Goal: Task Accomplishment & Management: Check status

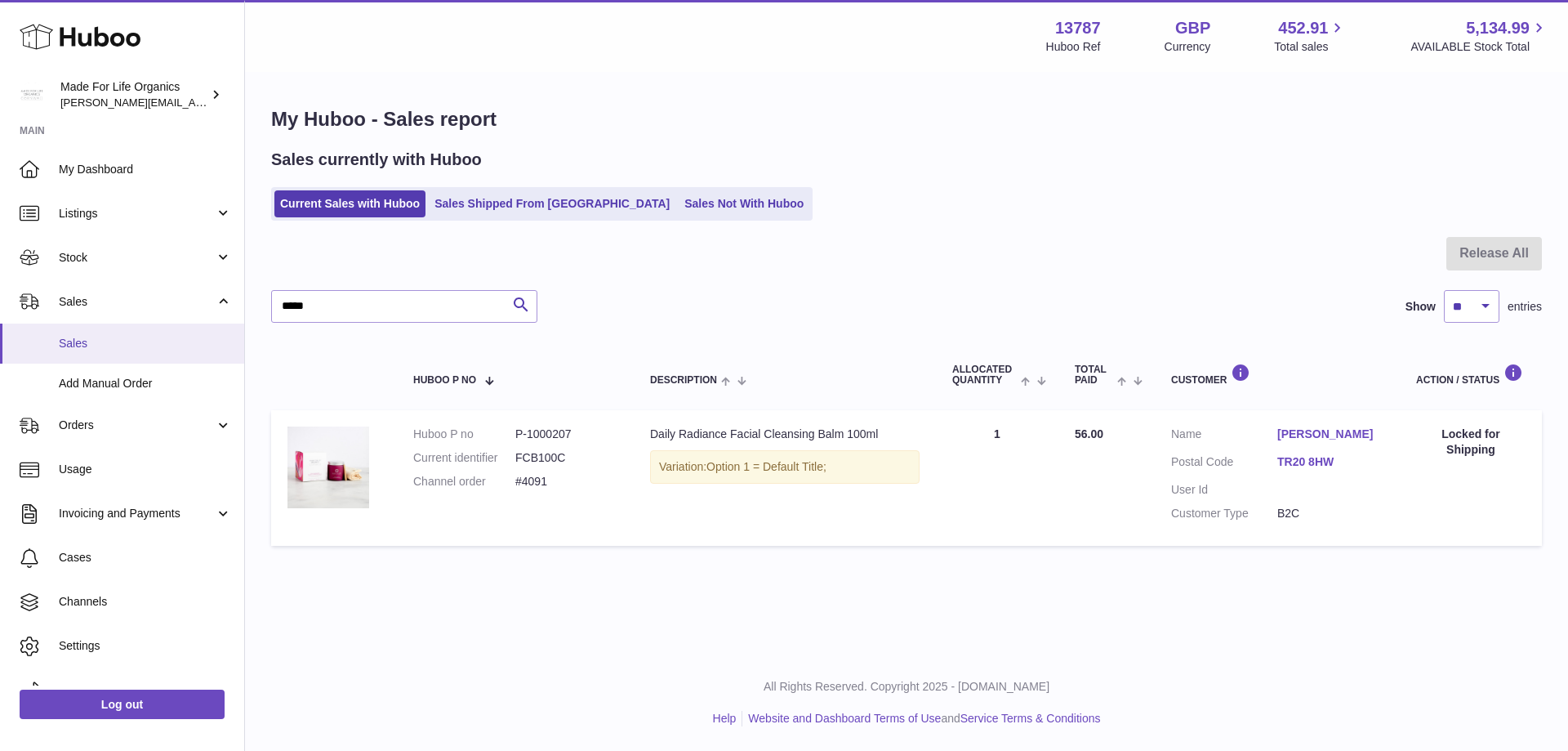
click at [71, 342] on span "Sales" at bounding box center [146, 344] width 173 height 16
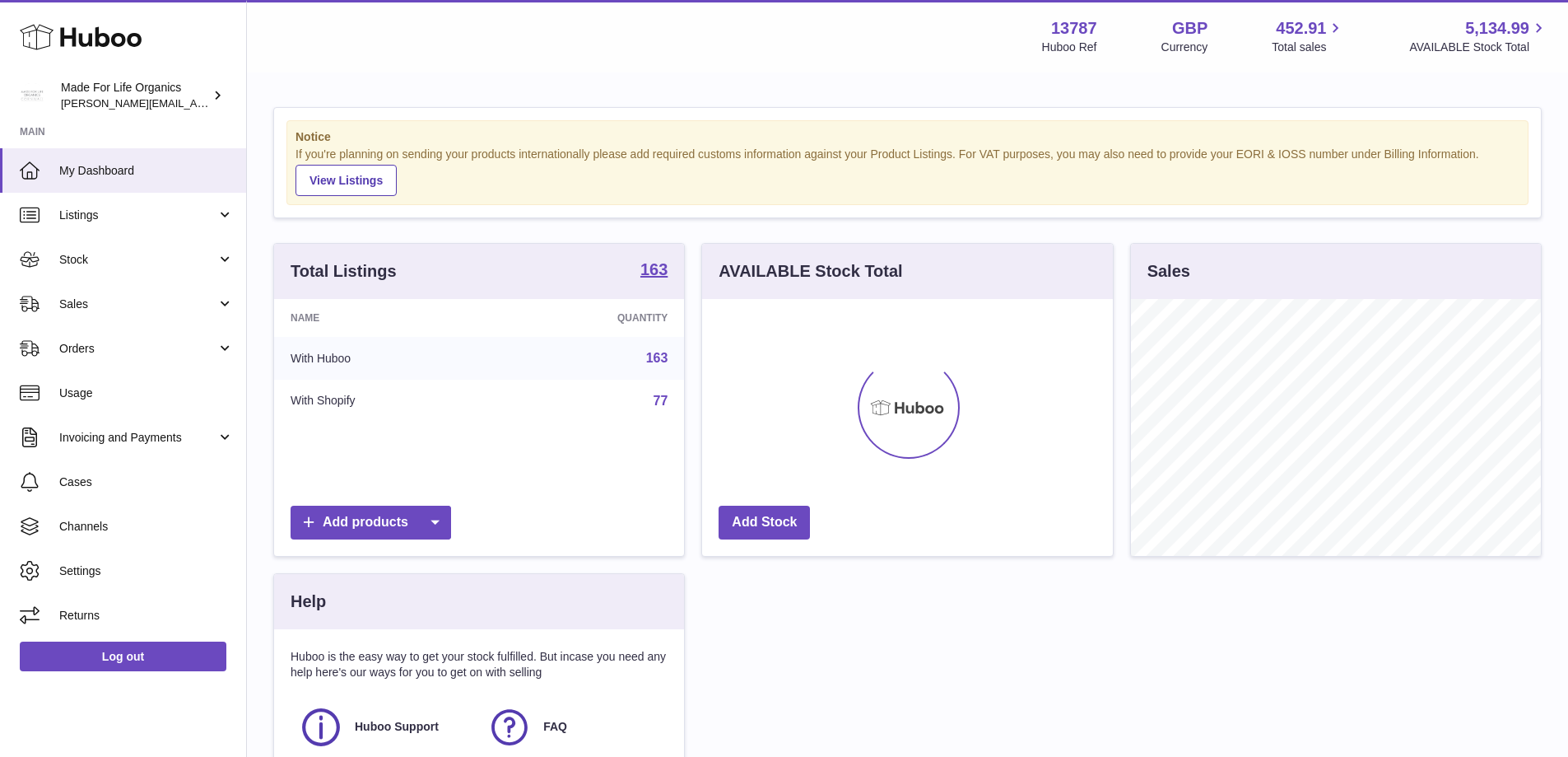
scroll to position [257, 411]
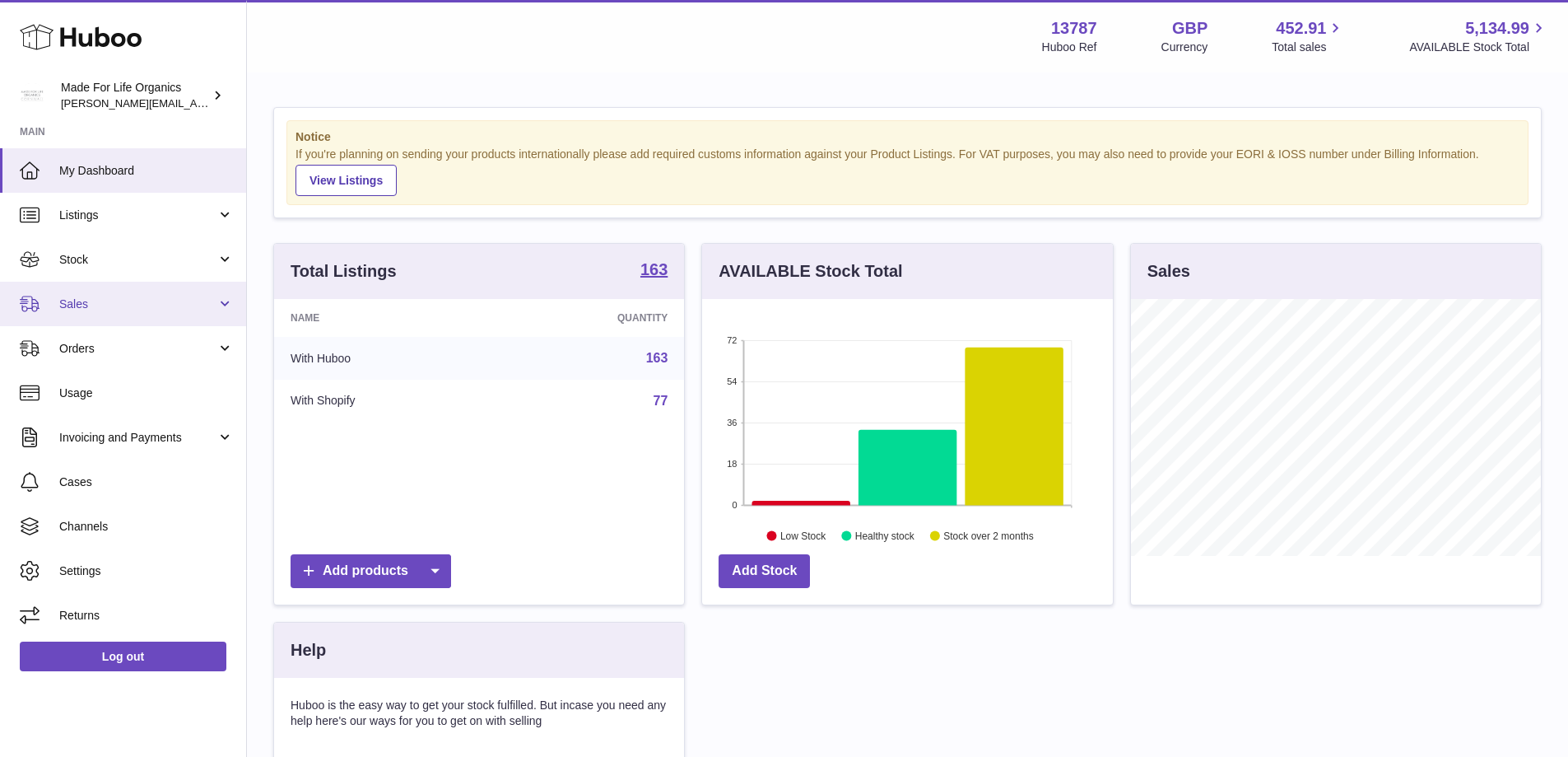
click at [67, 306] on span "Sales" at bounding box center [138, 305] width 158 height 16
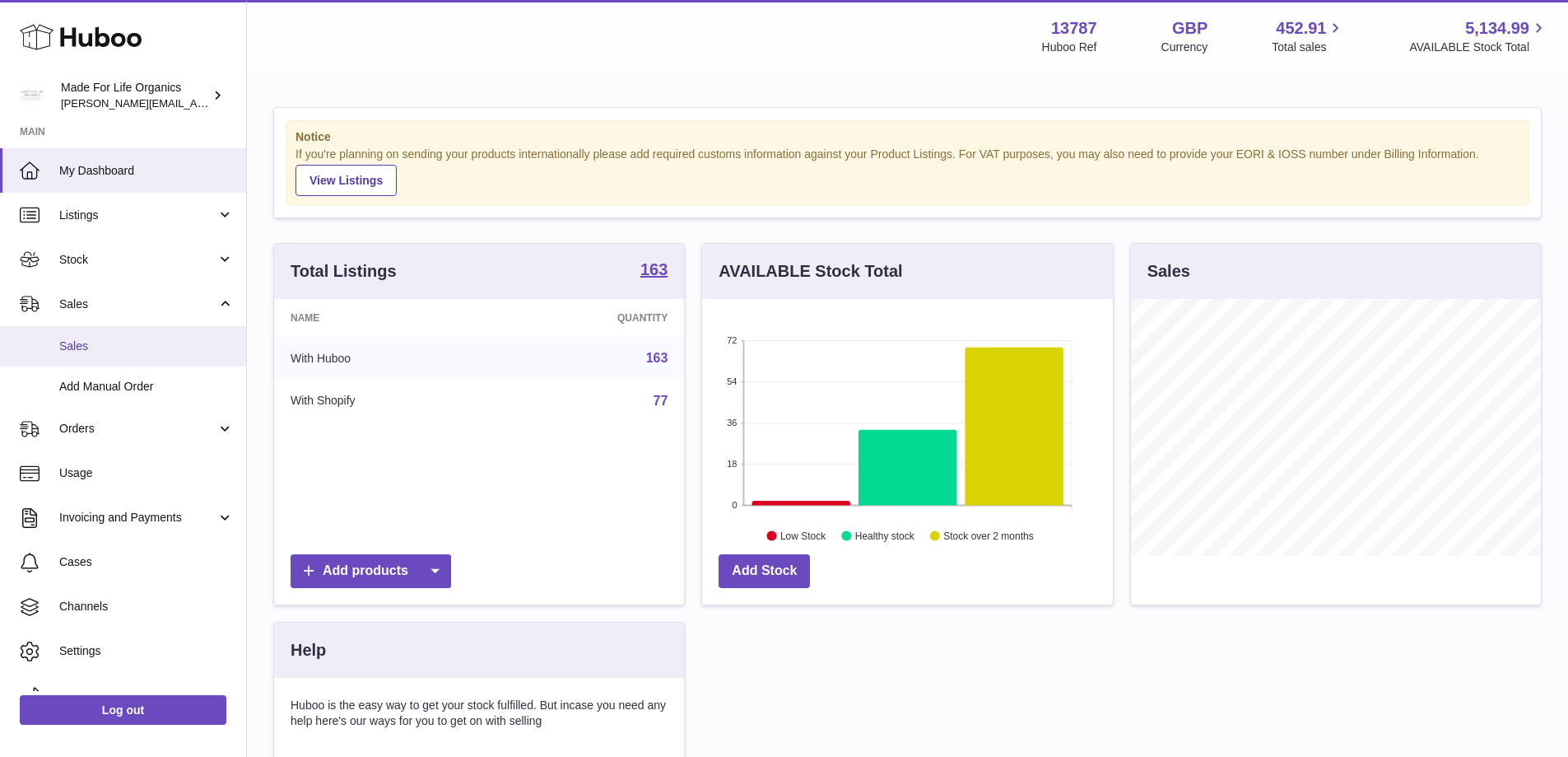
click at [63, 356] on link "Sales" at bounding box center [123, 346] width 246 height 41
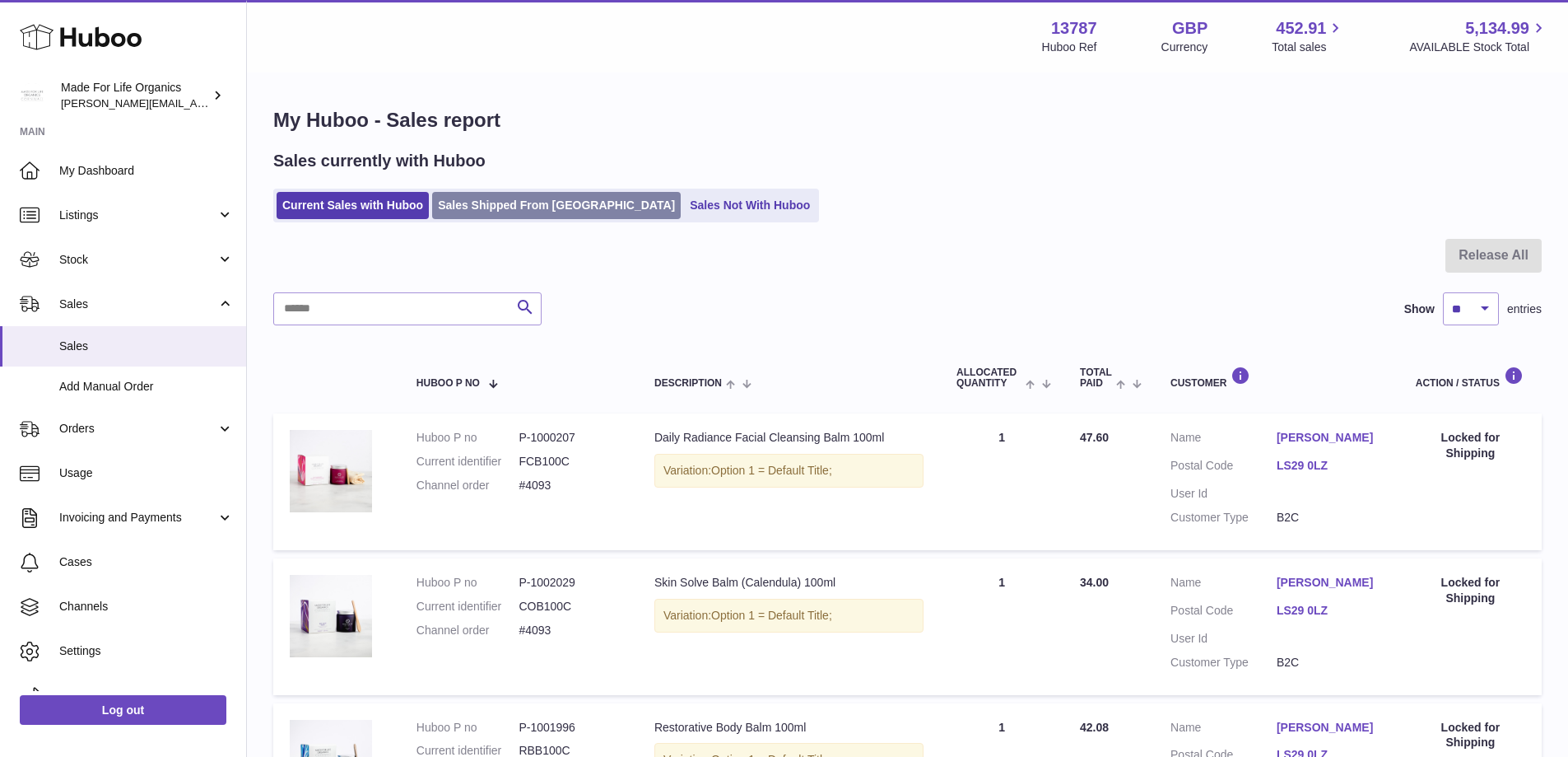
click at [484, 212] on link "Sales Shipped From [GEOGRAPHIC_DATA]" at bounding box center [556, 204] width 249 height 27
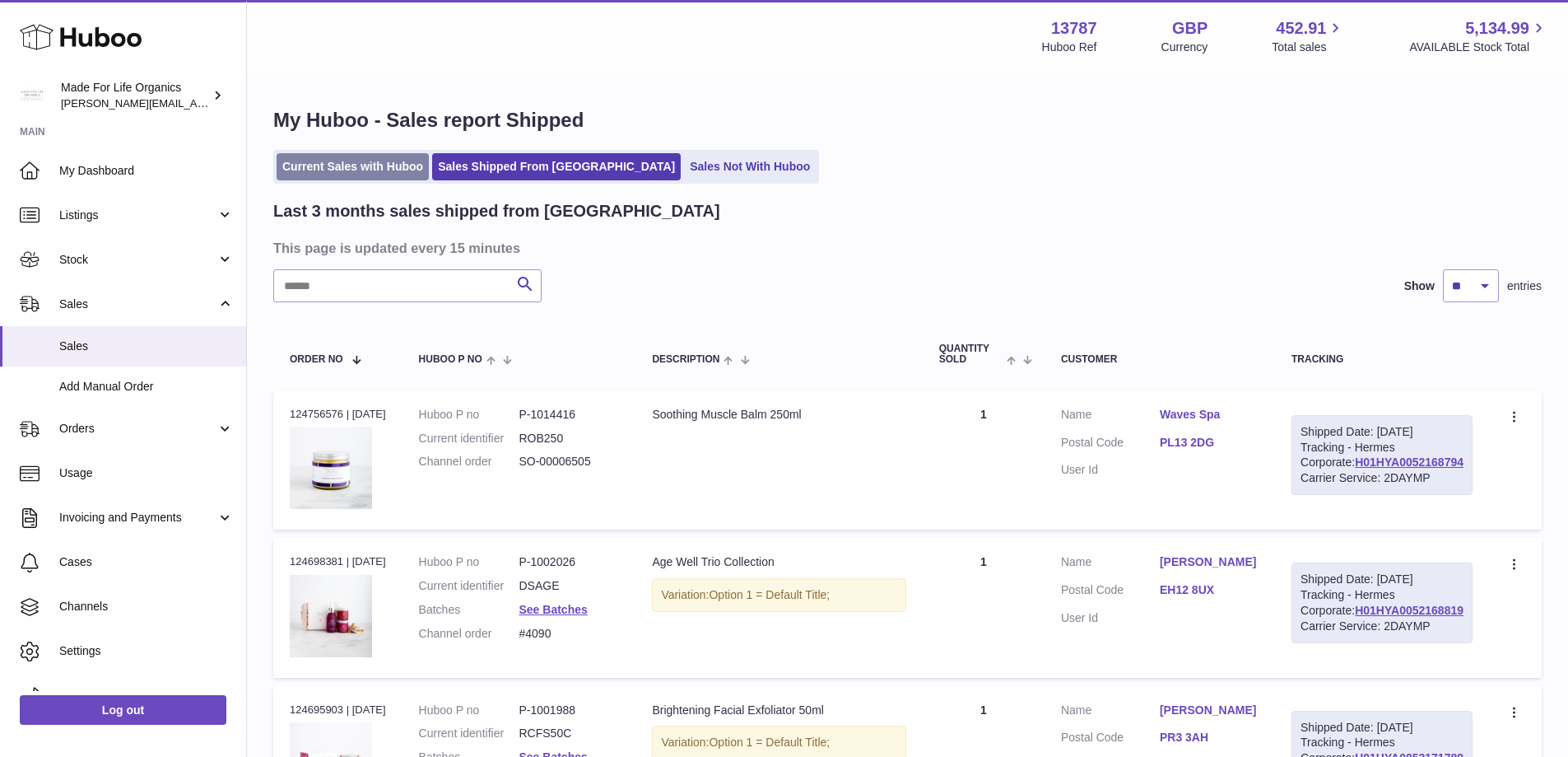
click at [346, 163] on link "Current Sales with Huboo" at bounding box center [353, 166] width 153 height 27
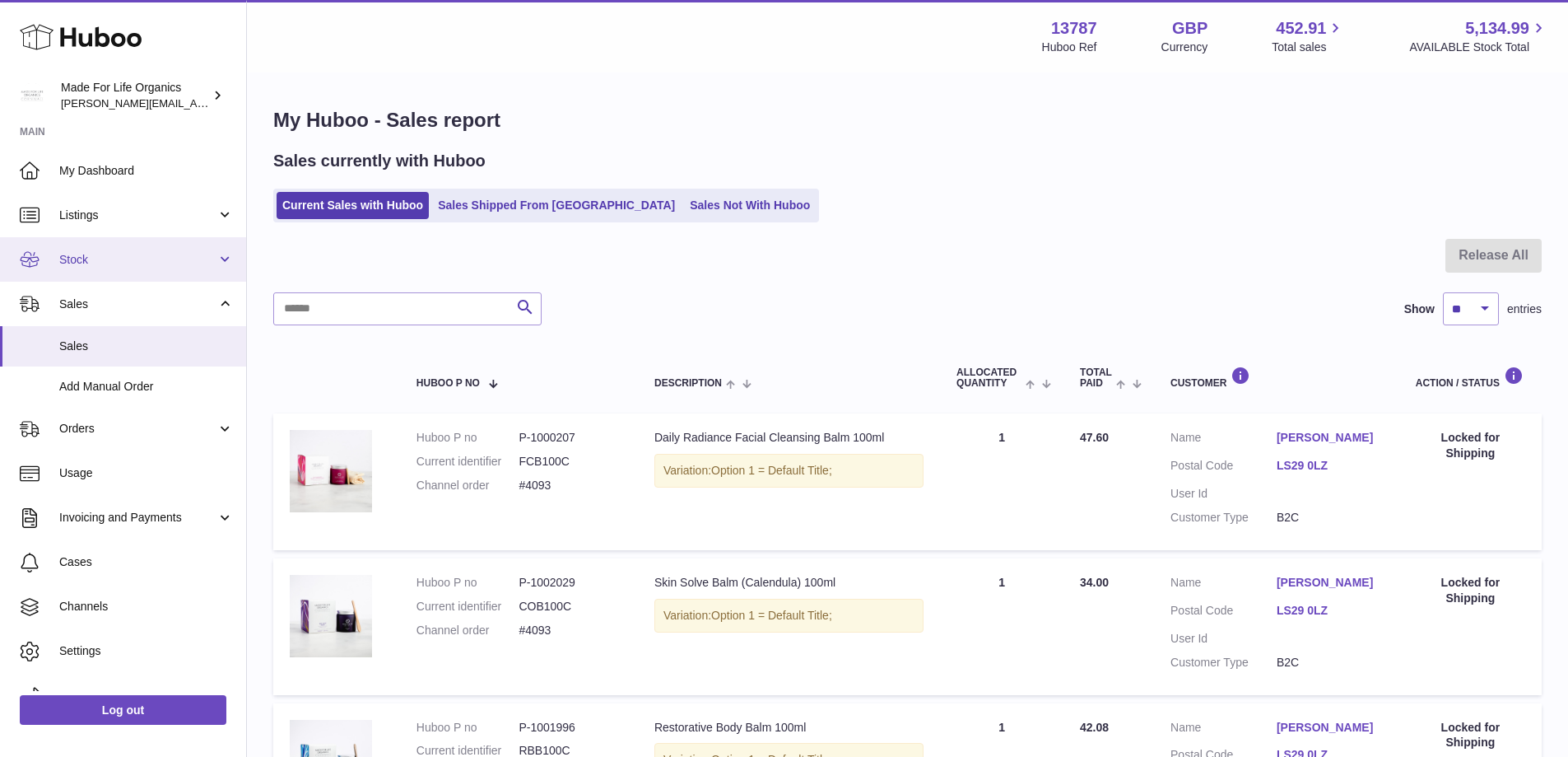
click at [75, 244] on link "Stock" at bounding box center [123, 259] width 246 height 45
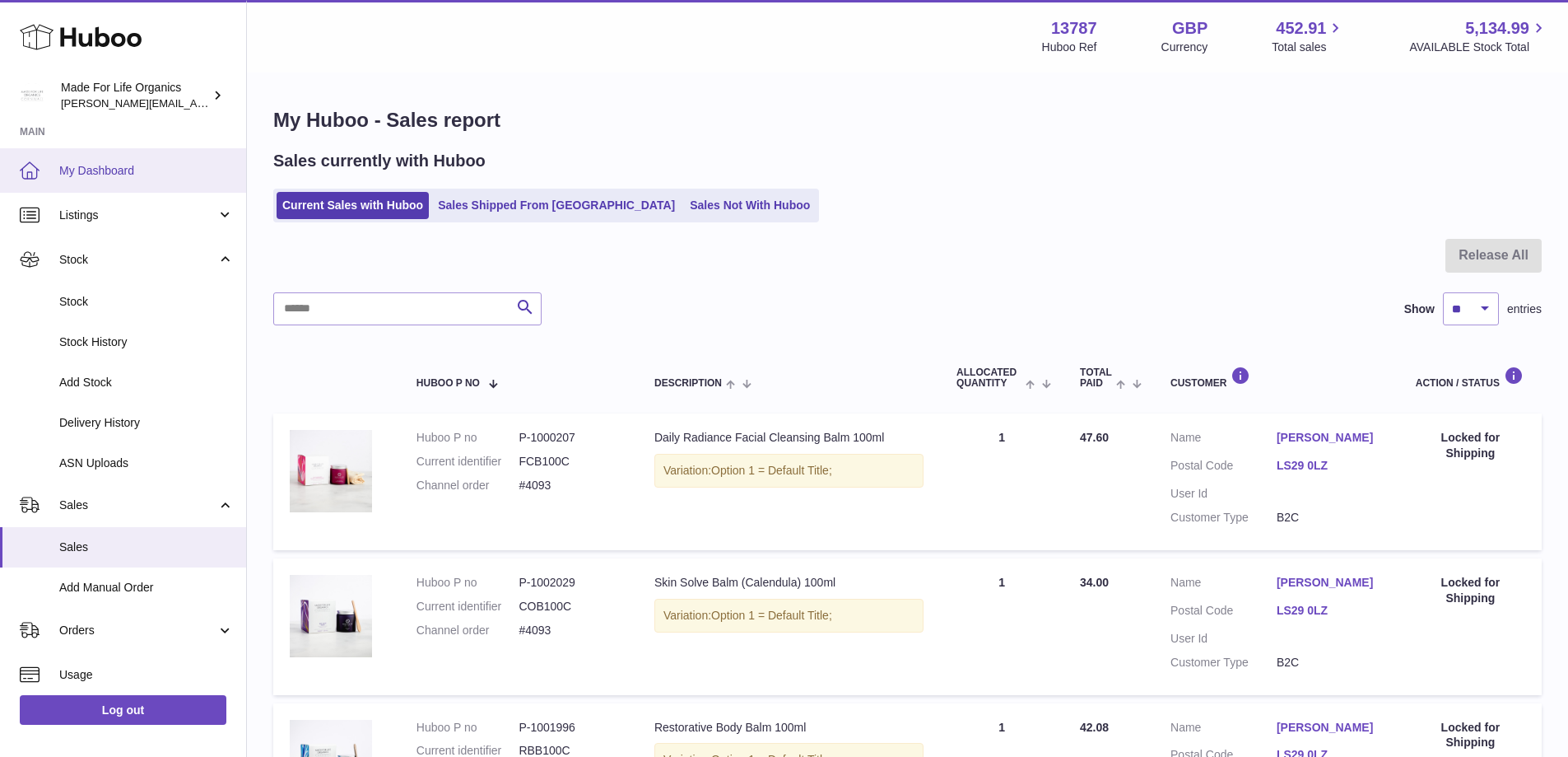
click at [101, 167] on span "My Dashboard" at bounding box center [147, 171] width 175 height 16
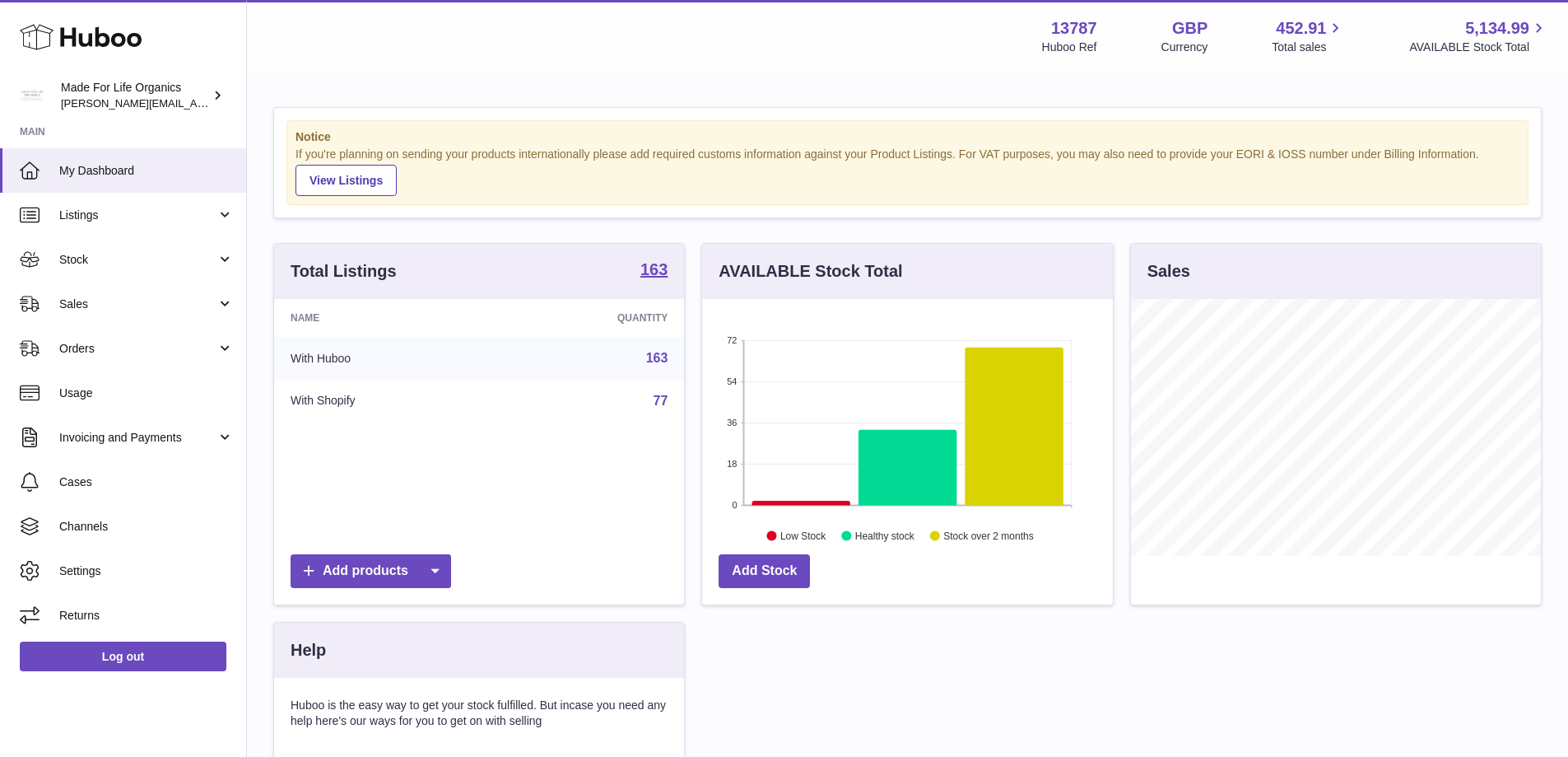
scroll to position [257, 411]
click at [781, 504] on icon at bounding box center [801, 503] width 98 height 5
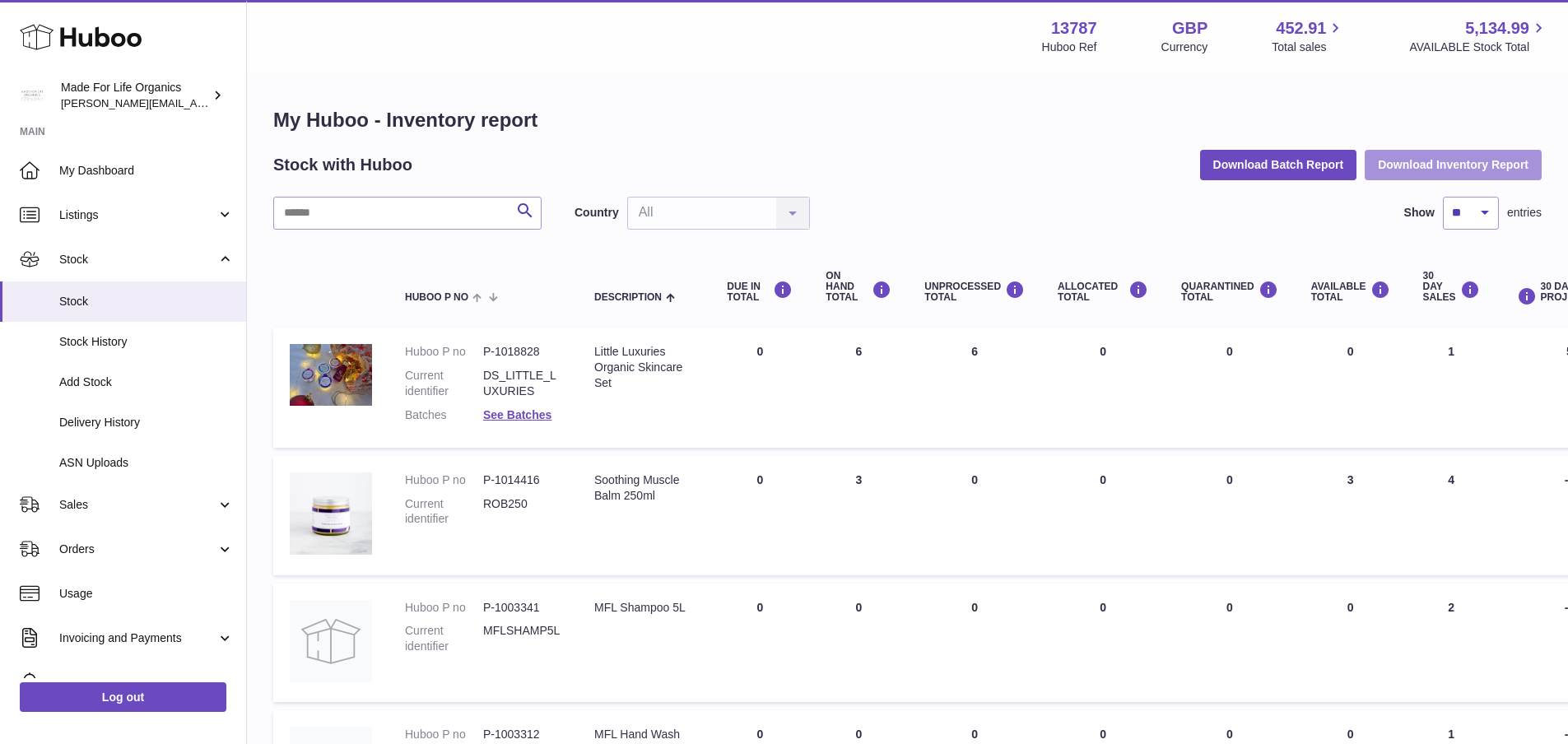
click at [1443, 156] on button "Download Inventory Report" at bounding box center [1453, 165] width 177 height 30
click at [359, 200] on input "text" at bounding box center [408, 212] width 269 height 33
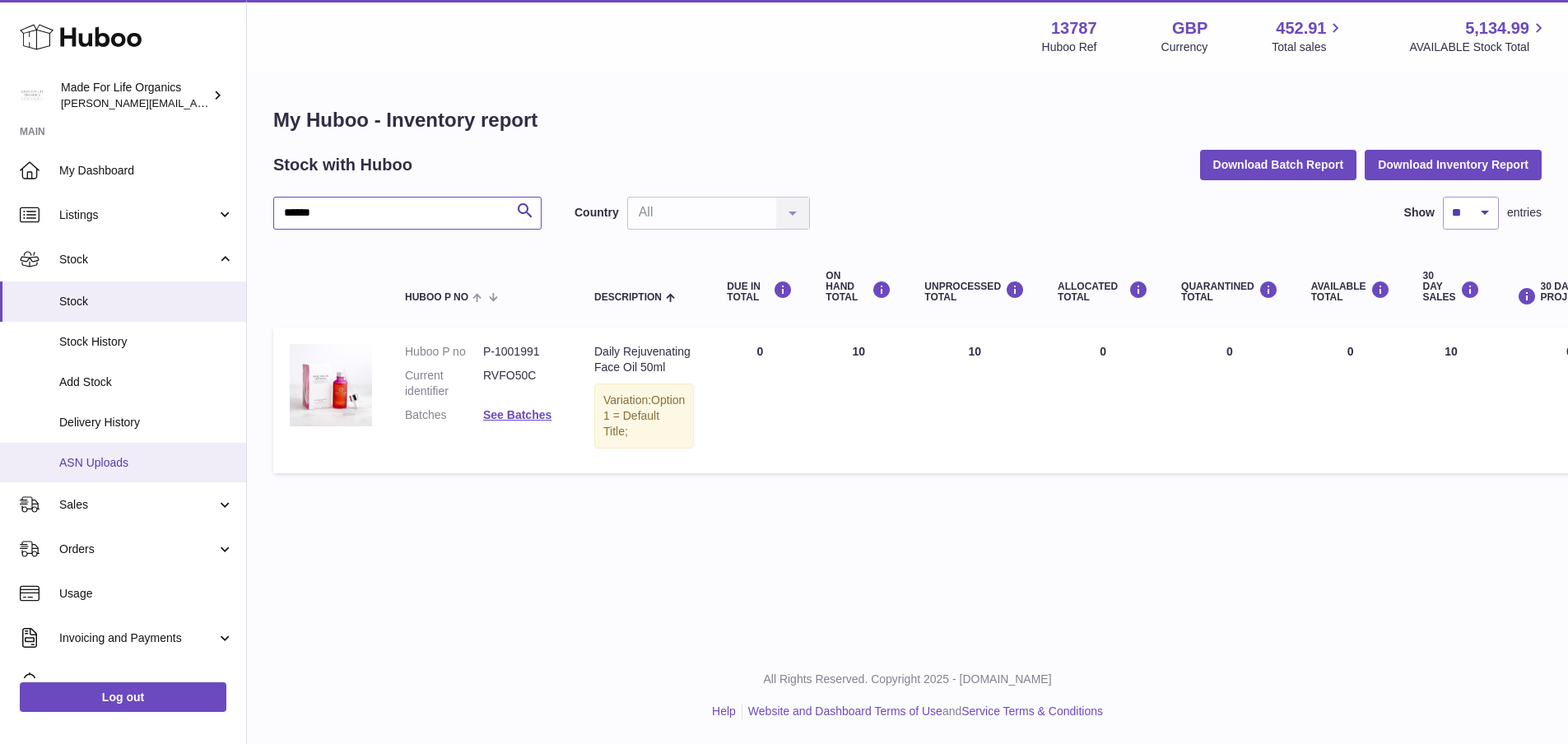
type input "******"
click at [86, 456] on span "ASN Uploads" at bounding box center [147, 463] width 175 height 16
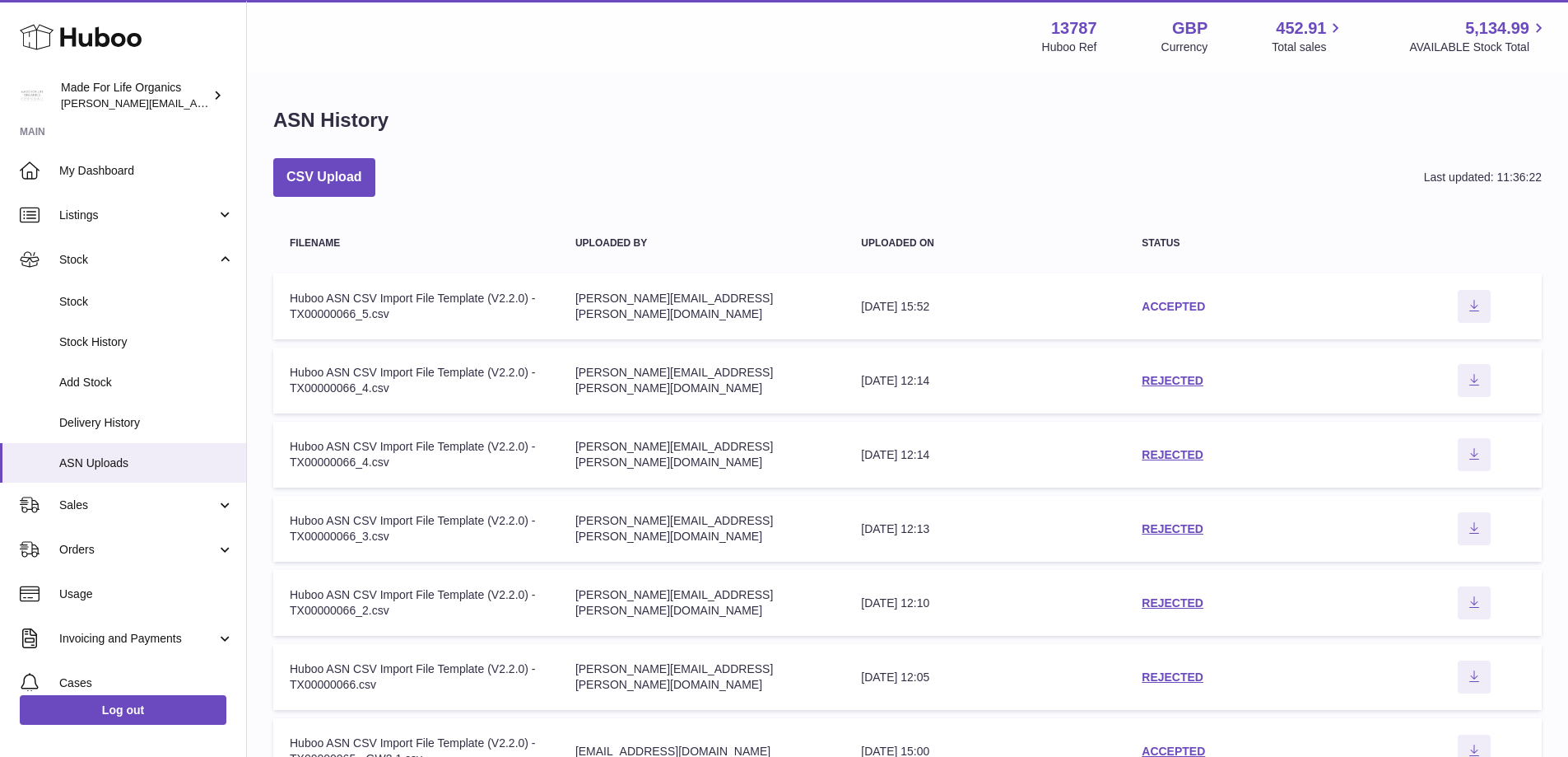
click at [1179, 304] on link "ACCEPTED" at bounding box center [1173, 306] width 63 height 13
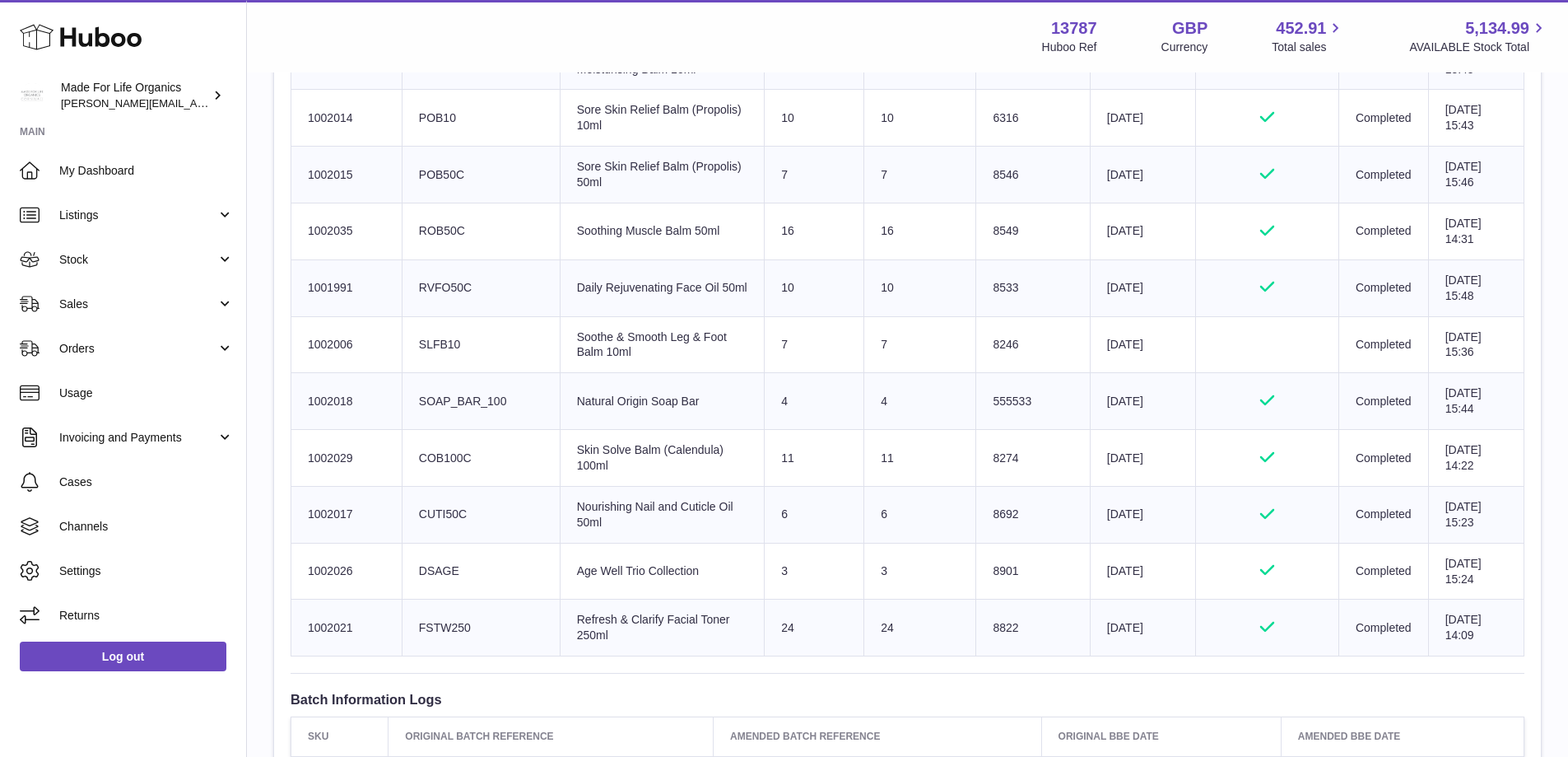
scroll to position [1565, 0]
